Goal: Task Accomplishment & Management: Complete application form

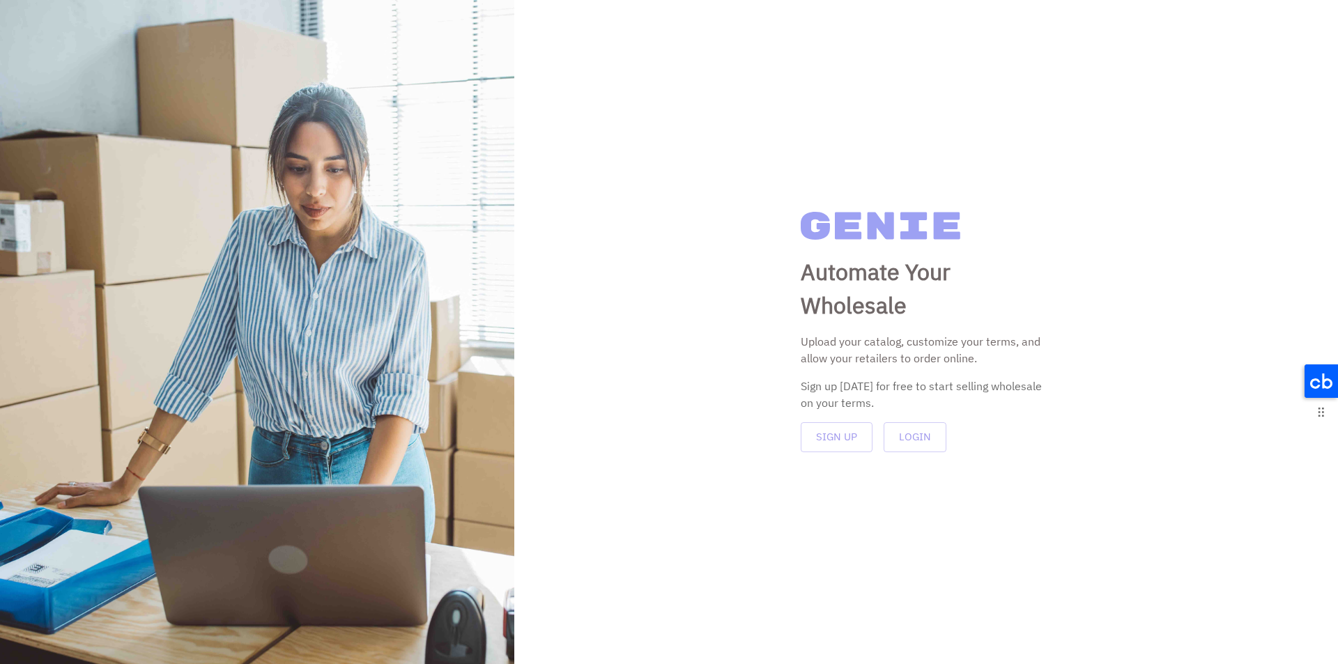
click at [1329, 372] on icon at bounding box center [1321, 381] width 33 height 33
click at [1079, 381] on icon at bounding box center [1082, 376] width 22 height 22
click at [879, 349] on p "Upload your catalog, customize your terms, and allow your retailers to order on…" at bounding box center [926, 349] width 251 height 33
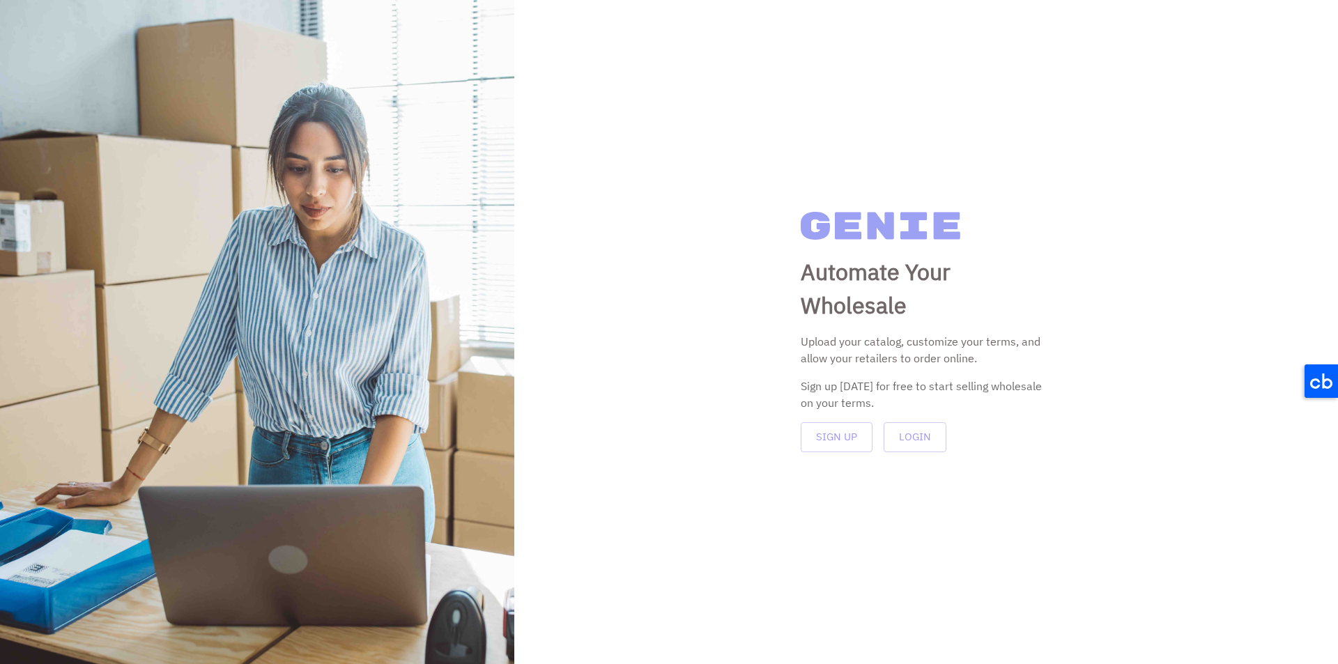
click at [897, 378] on div "Sign up [DATE] for free to start selling wholesale on your terms." at bounding box center [926, 394] width 251 height 33
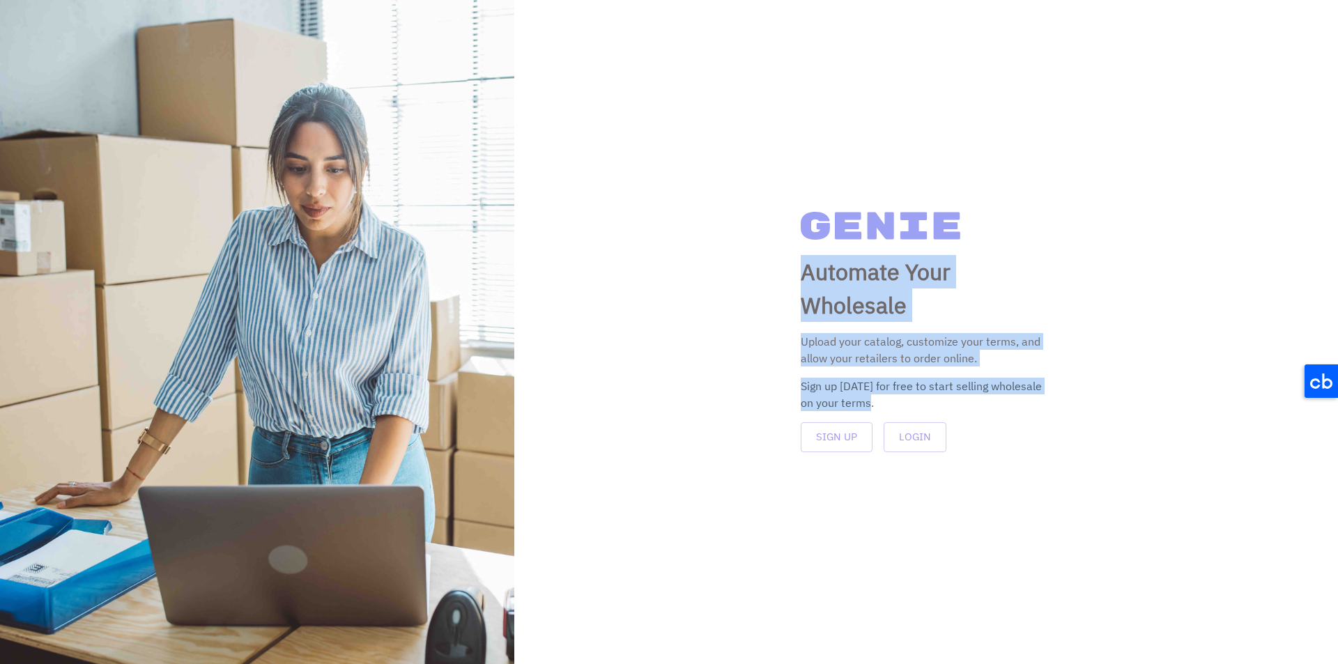
drag, startPoint x: 799, startPoint y: 268, endPoint x: 968, endPoint y: 410, distance: 221.2
click at [970, 409] on div "Automate Your Wholesale Upload your catalog, customize your terms, and allow yo…" at bounding box center [926, 332] width 824 height 664
copy div "Automate Your Wholesale Upload your catalog, customize your terms, and allow yo…"
click at [712, 271] on div "Automate Your Wholesale Upload your catalog, customize your terms, and allow yo…" at bounding box center [926, 332] width 824 height 664
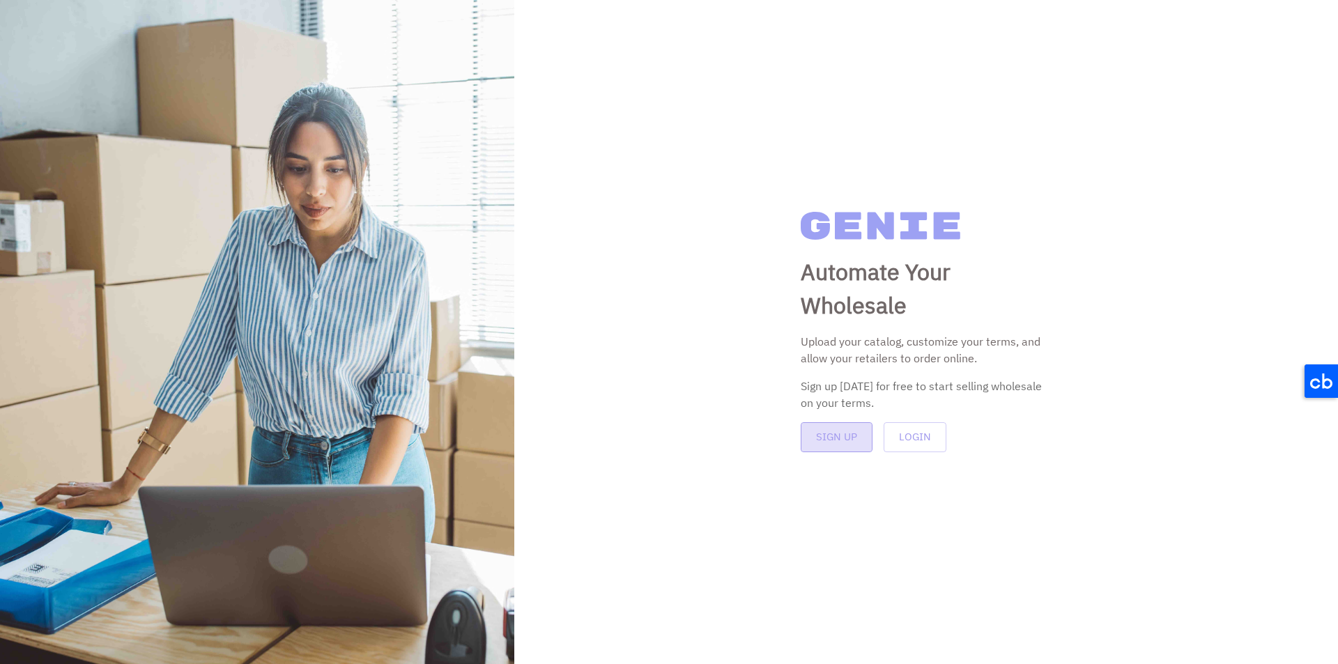
click at [827, 445] on button "Sign Up" at bounding box center [837, 436] width 72 height 29
